Goal: Obtain resource: Obtain resource

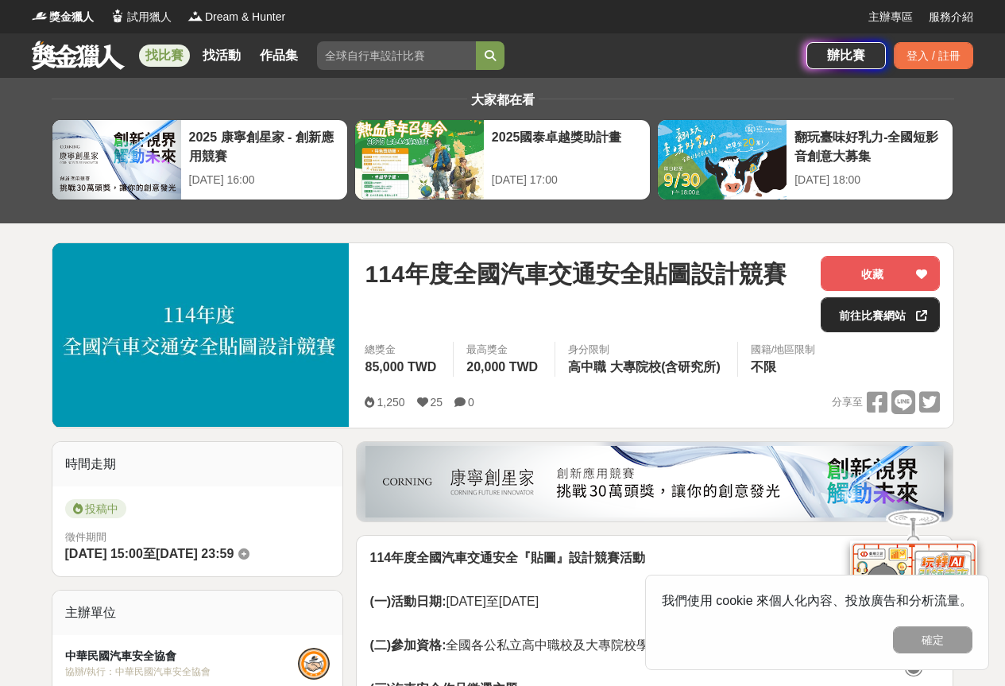
click at [843, 319] on link "前往比賽網站" at bounding box center [880, 314] width 119 height 35
click at [861, 307] on link "前往比賽網站" at bounding box center [880, 314] width 119 height 35
